Goal: Contribute content: Contribute content

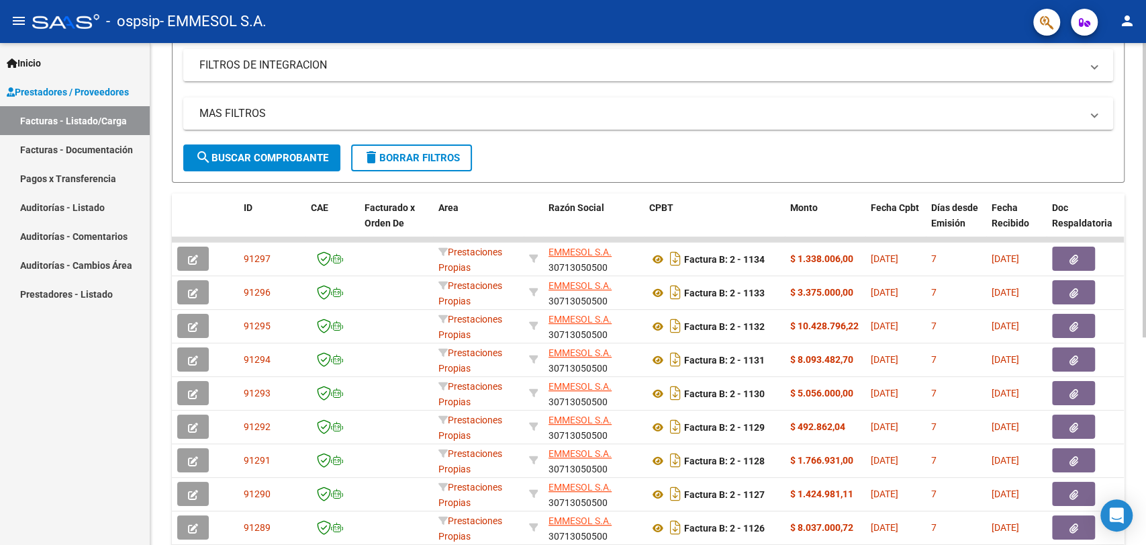
scroll to position [238, 0]
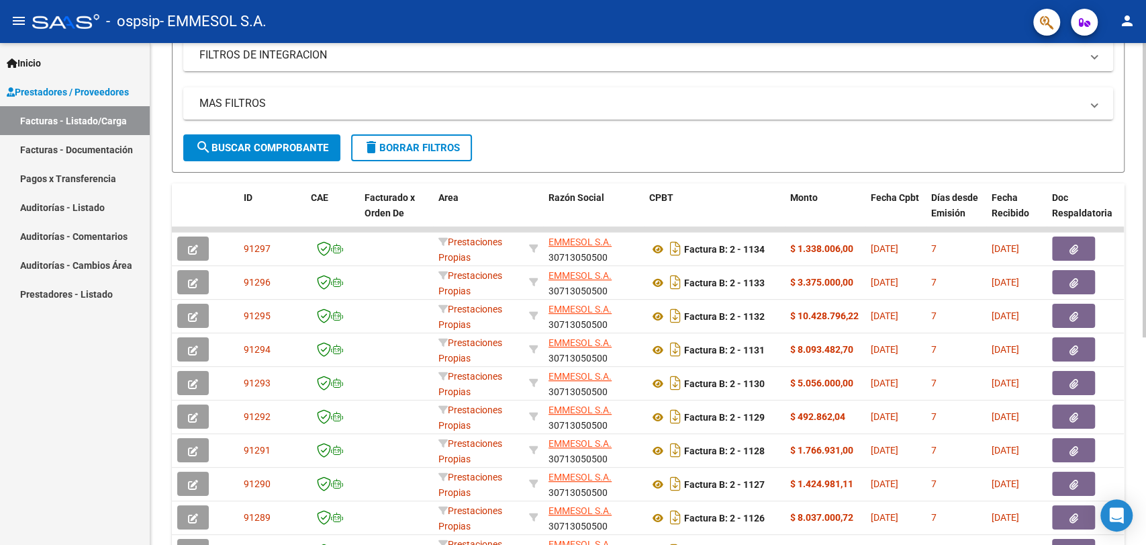
click at [1144, 449] on div at bounding box center [1144, 334] width 3 height 294
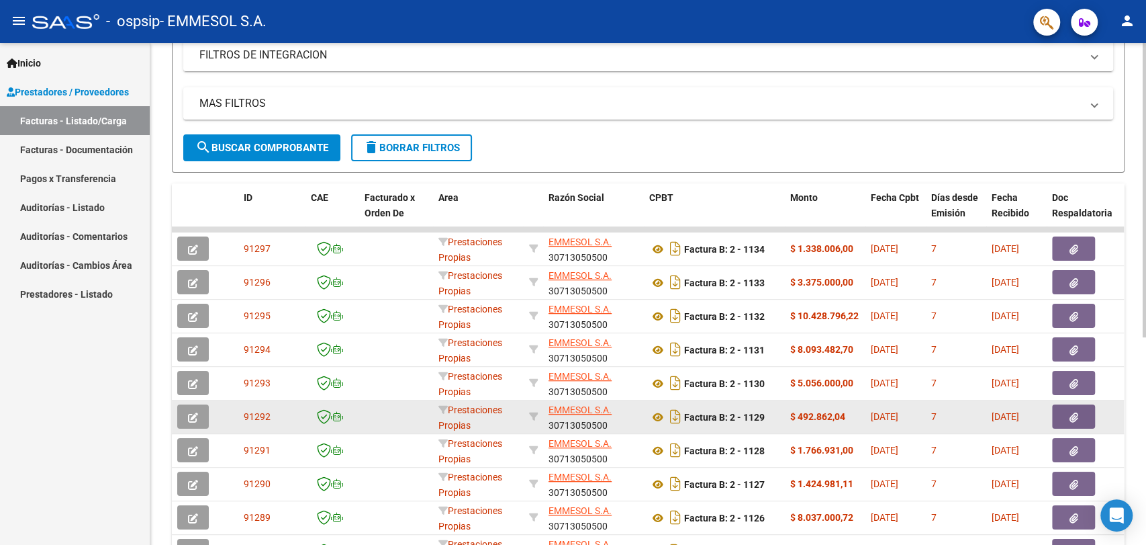
click at [1072, 418] on icon "button" at bounding box center [1074, 417] width 9 height 10
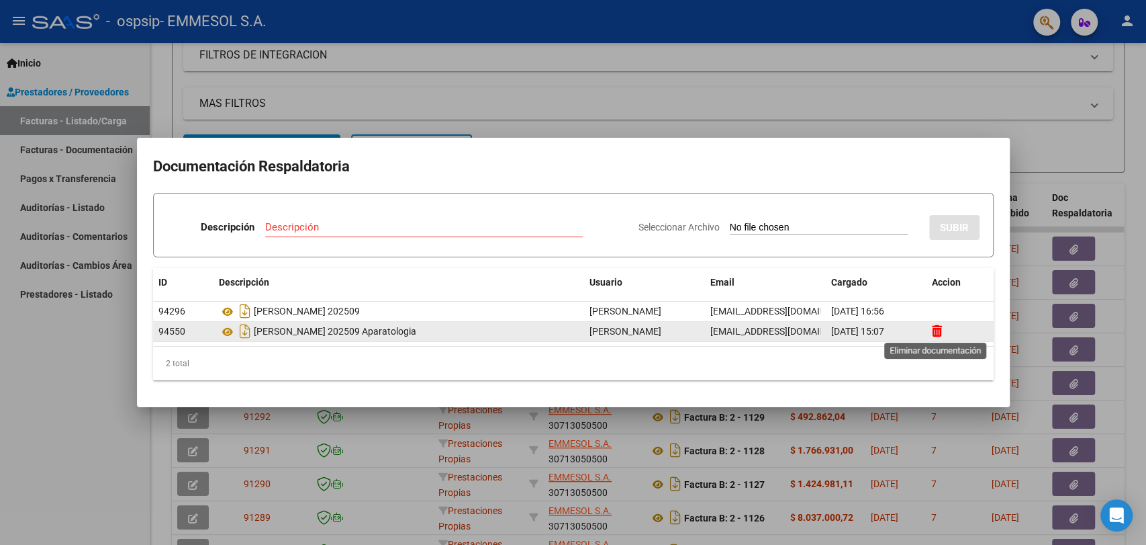
click at [939, 329] on icon at bounding box center [937, 330] width 10 height 13
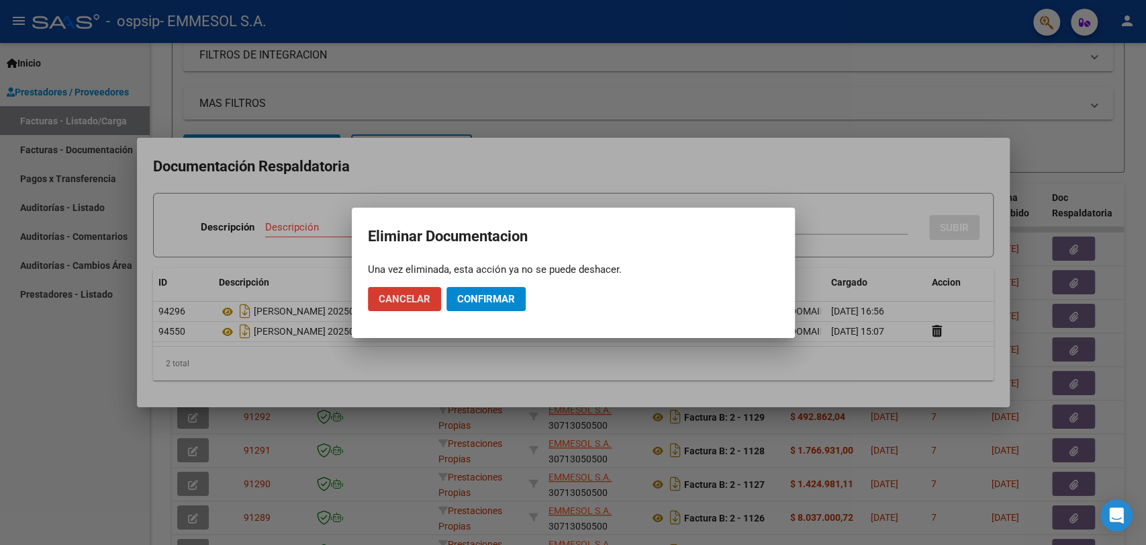
click at [494, 297] on span "Confirmar" at bounding box center [486, 299] width 58 height 12
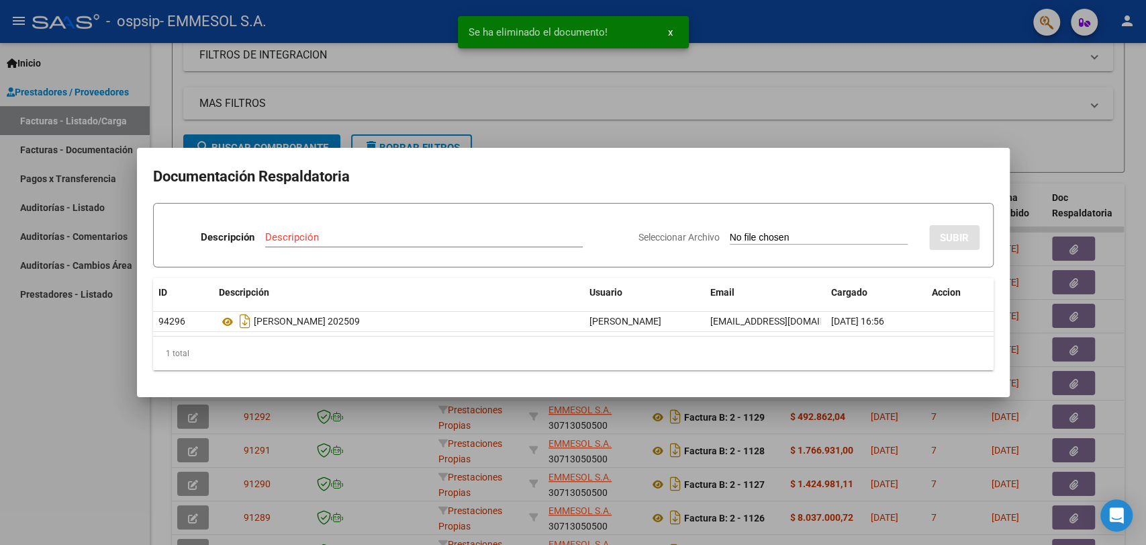
click at [324, 232] on input "Descripción" at bounding box center [424, 237] width 318 height 12
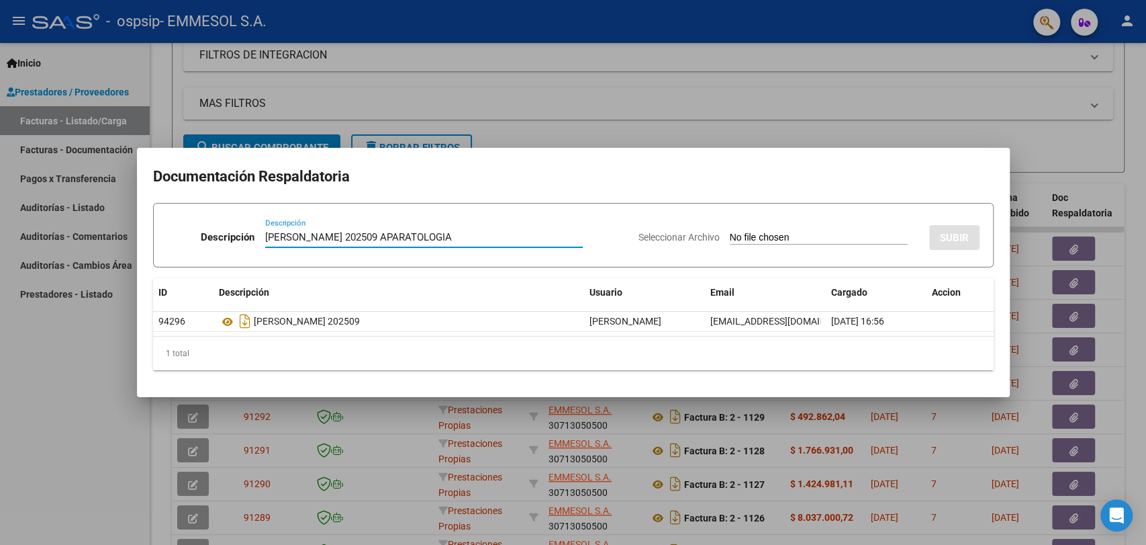
type input "[PERSON_NAME] 202509 APARATOLOGIA"
click at [730, 238] on input "Seleccionar Archivo" at bounding box center [819, 238] width 178 height 13
type input "C:\fakepath\202509 APARATOLOGIA.zip"
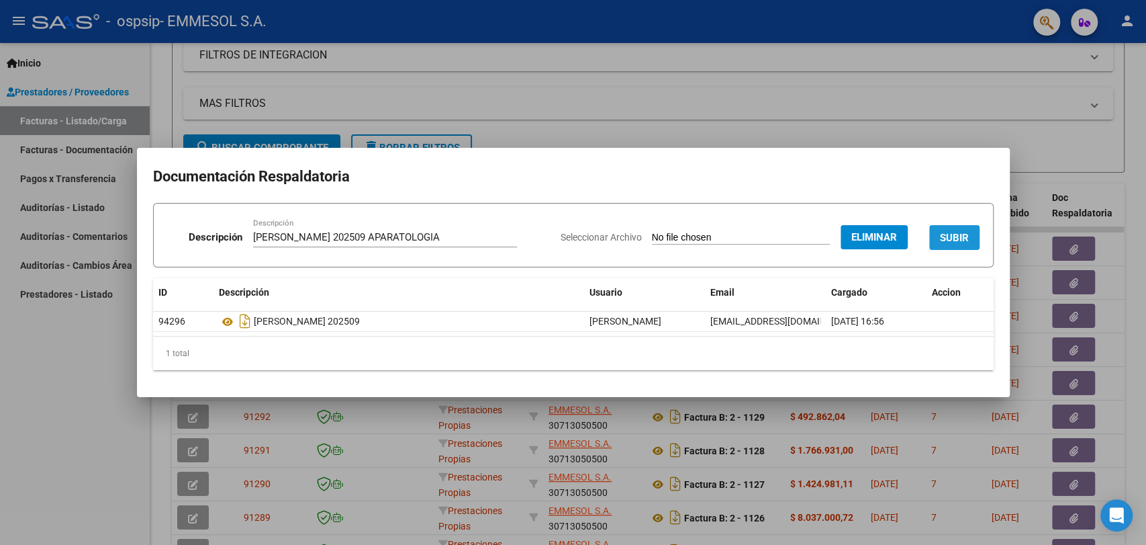
click at [957, 236] on span "SUBIR" at bounding box center [954, 238] width 29 height 12
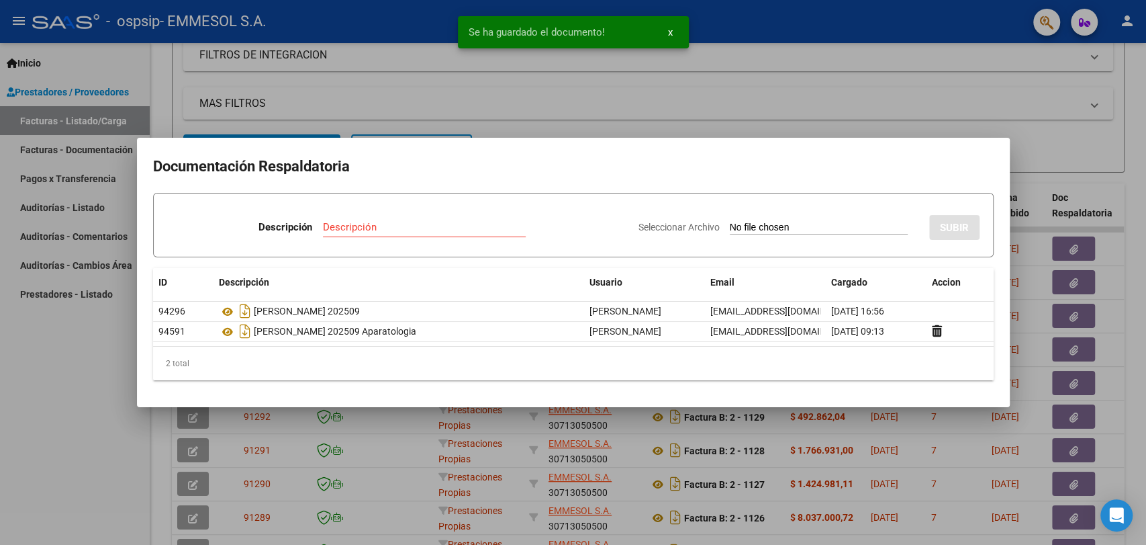
click at [885, 72] on div at bounding box center [573, 272] width 1146 height 545
